Goal: Task Accomplishment & Management: Manage account settings

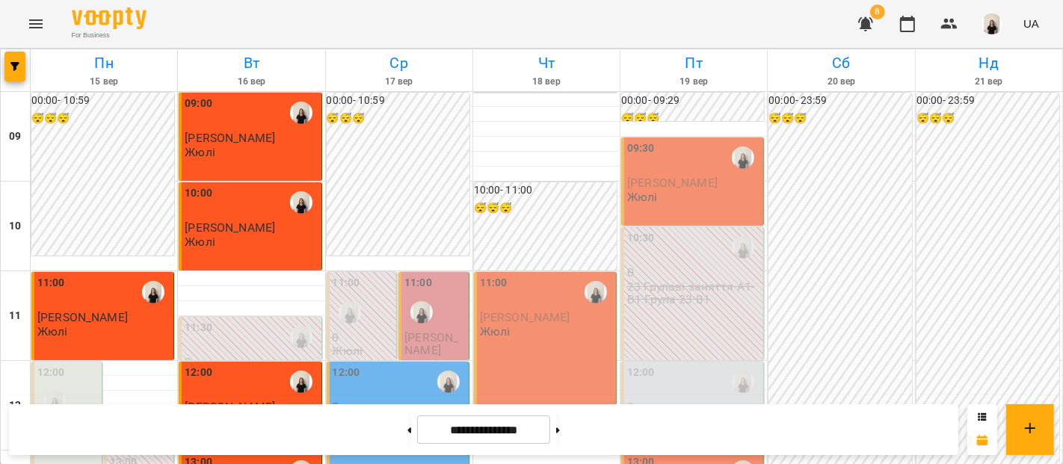
scroll to position [657, 0]
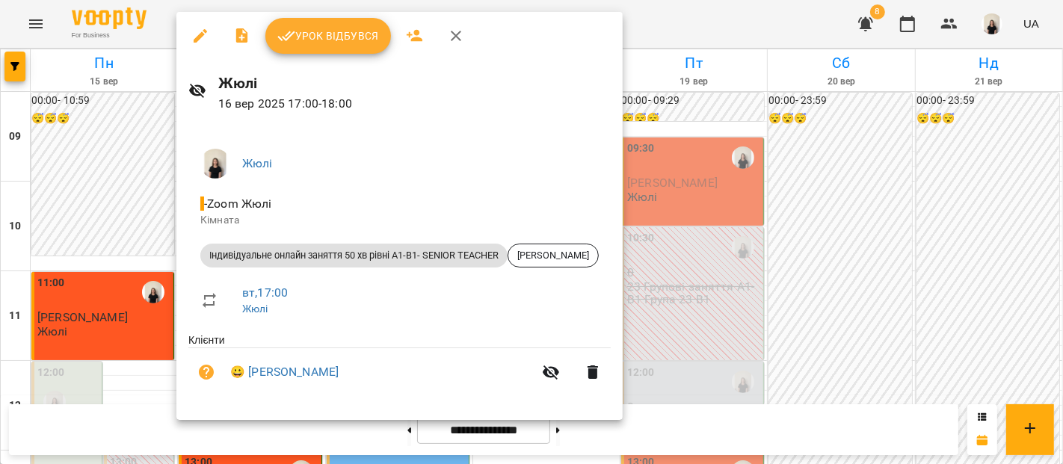
click at [341, 54] on div "Урок відбувся" at bounding box center [399, 36] width 446 height 48
click at [342, 35] on span "Урок відбувся" at bounding box center [328, 36] width 102 height 18
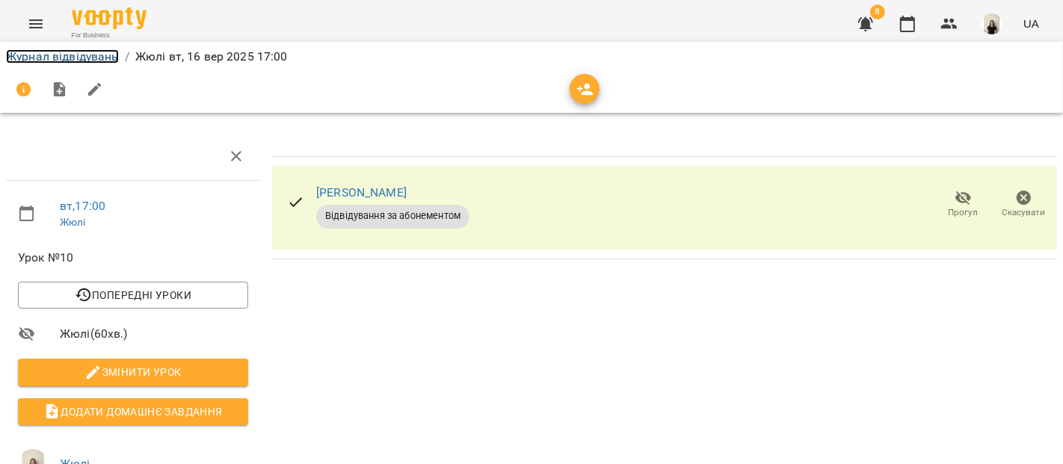
click at [105, 59] on link "Журнал відвідувань" at bounding box center [62, 56] width 113 height 14
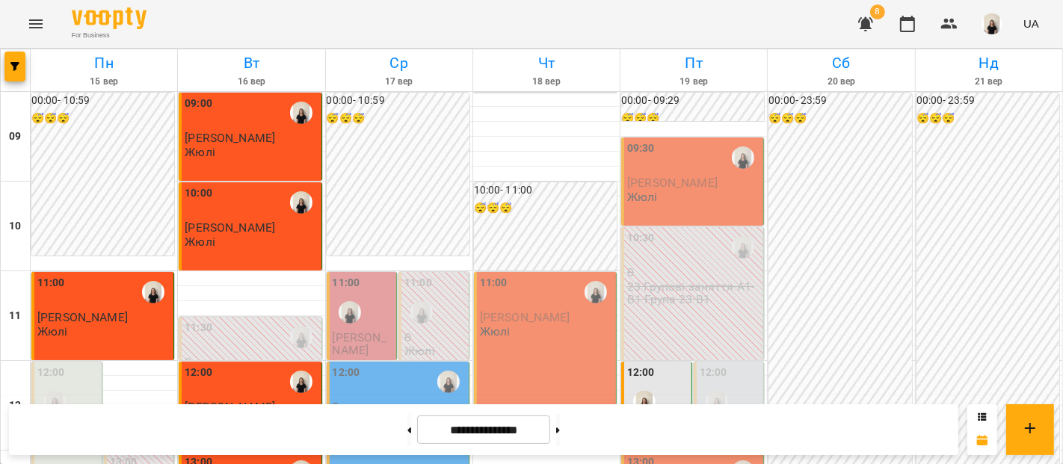
scroll to position [526, 0]
click at [860, 33] on button "button" at bounding box center [865, 24] width 36 height 36
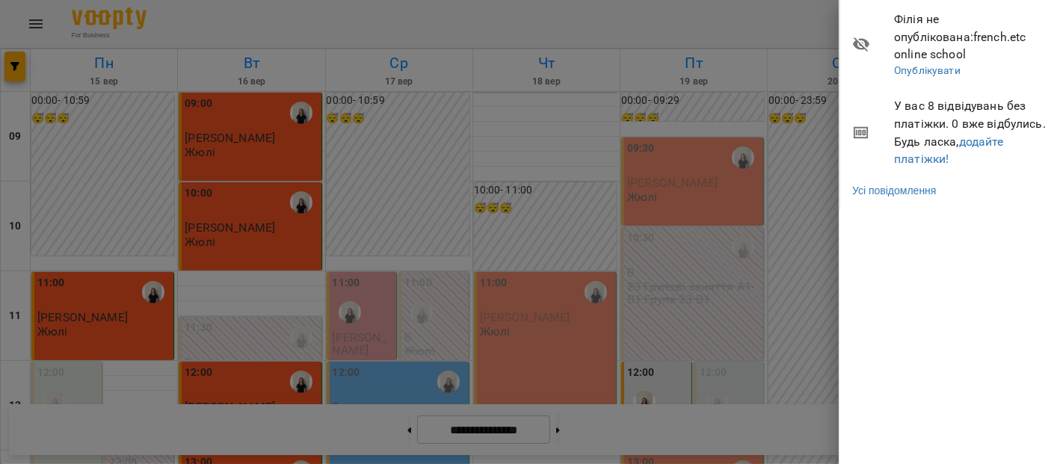
click at [670, 198] on div at bounding box center [531, 232] width 1063 height 464
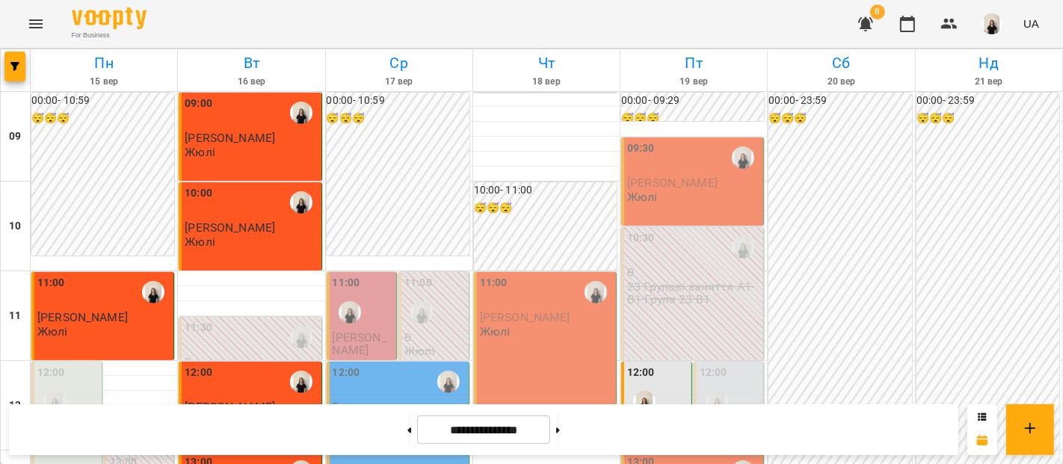
scroll to position [817, 0]
